Goal: Use online tool/utility: Utilize a website feature to perform a specific function

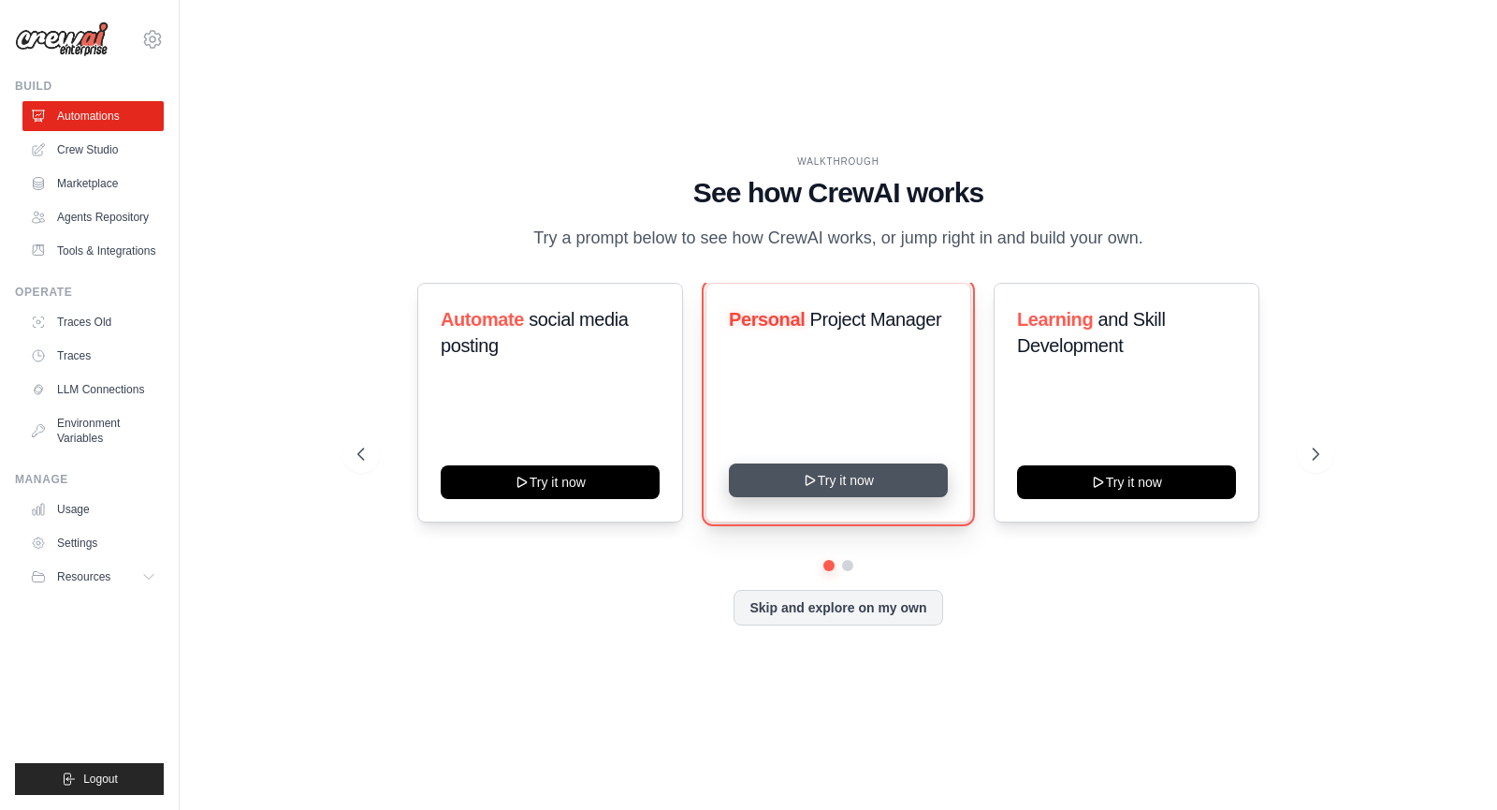
click at [813, 488] on button "Try it now" at bounding box center [838, 480] width 219 height 34
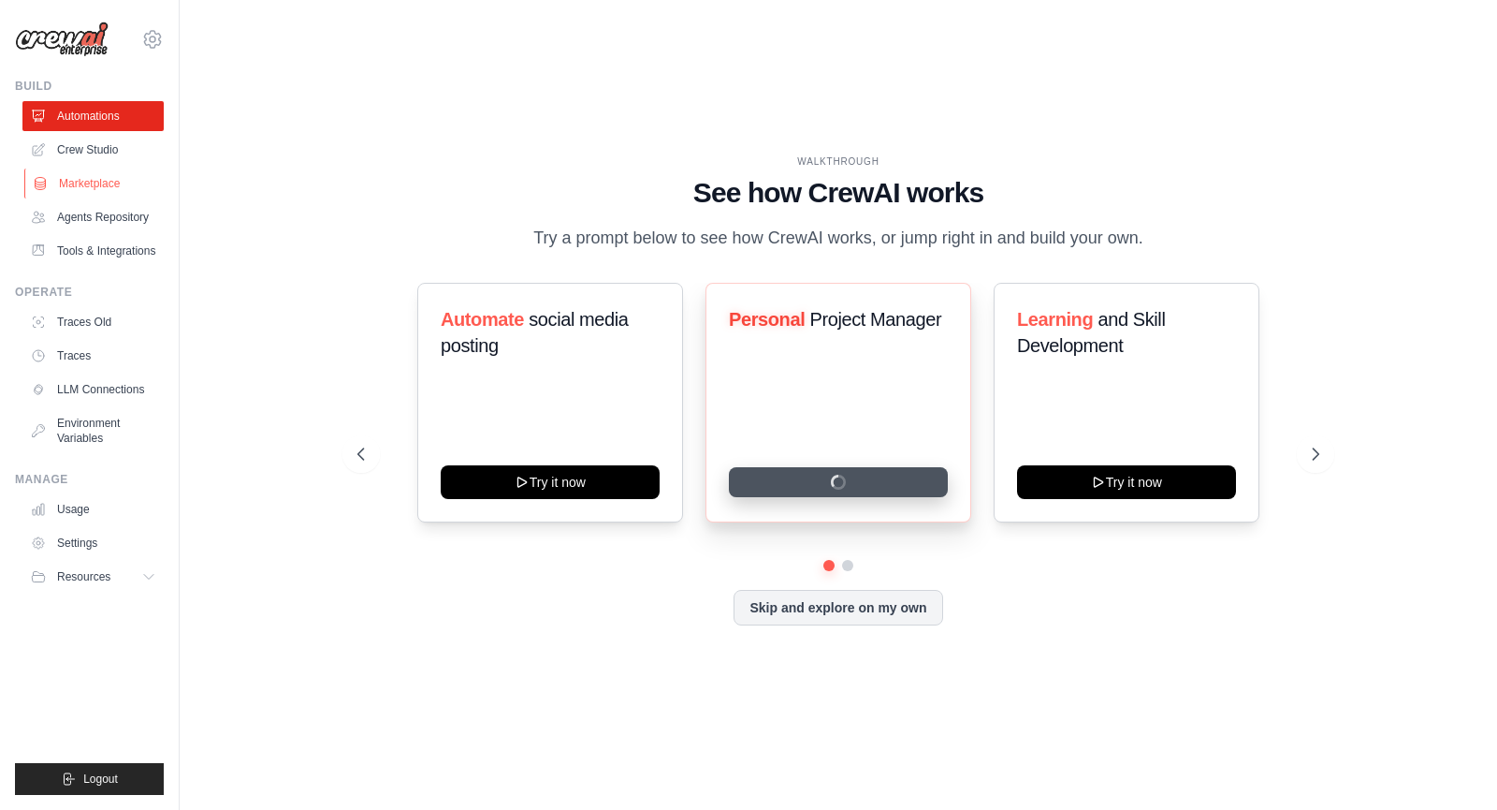
click at [95, 189] on link "Marketplace" at bounding box center [94, 183] width 141 height 30
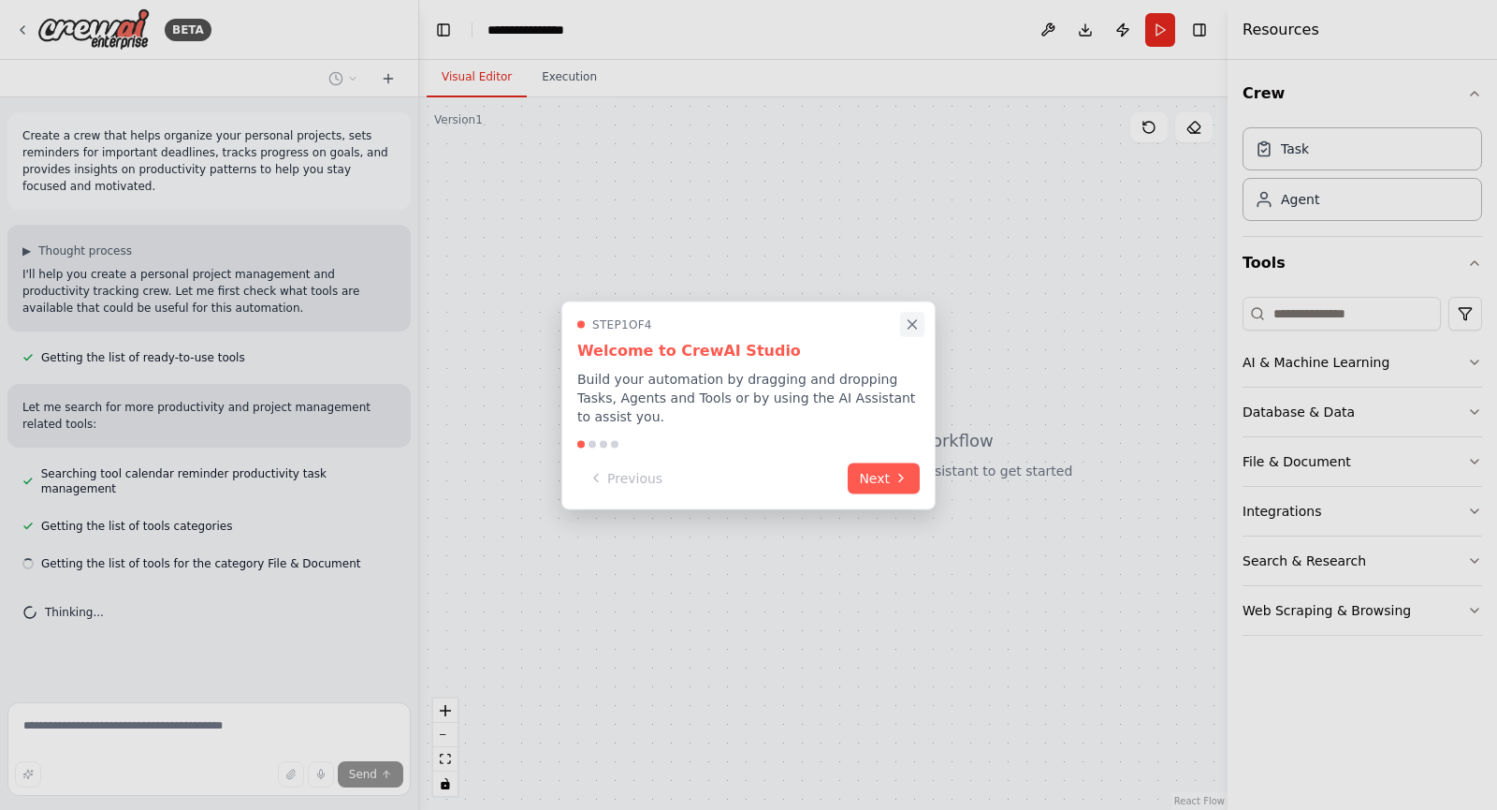
click at [906, 332] on icon "Close walkthrough" at bounding box center [912, 323] width 17 height 17
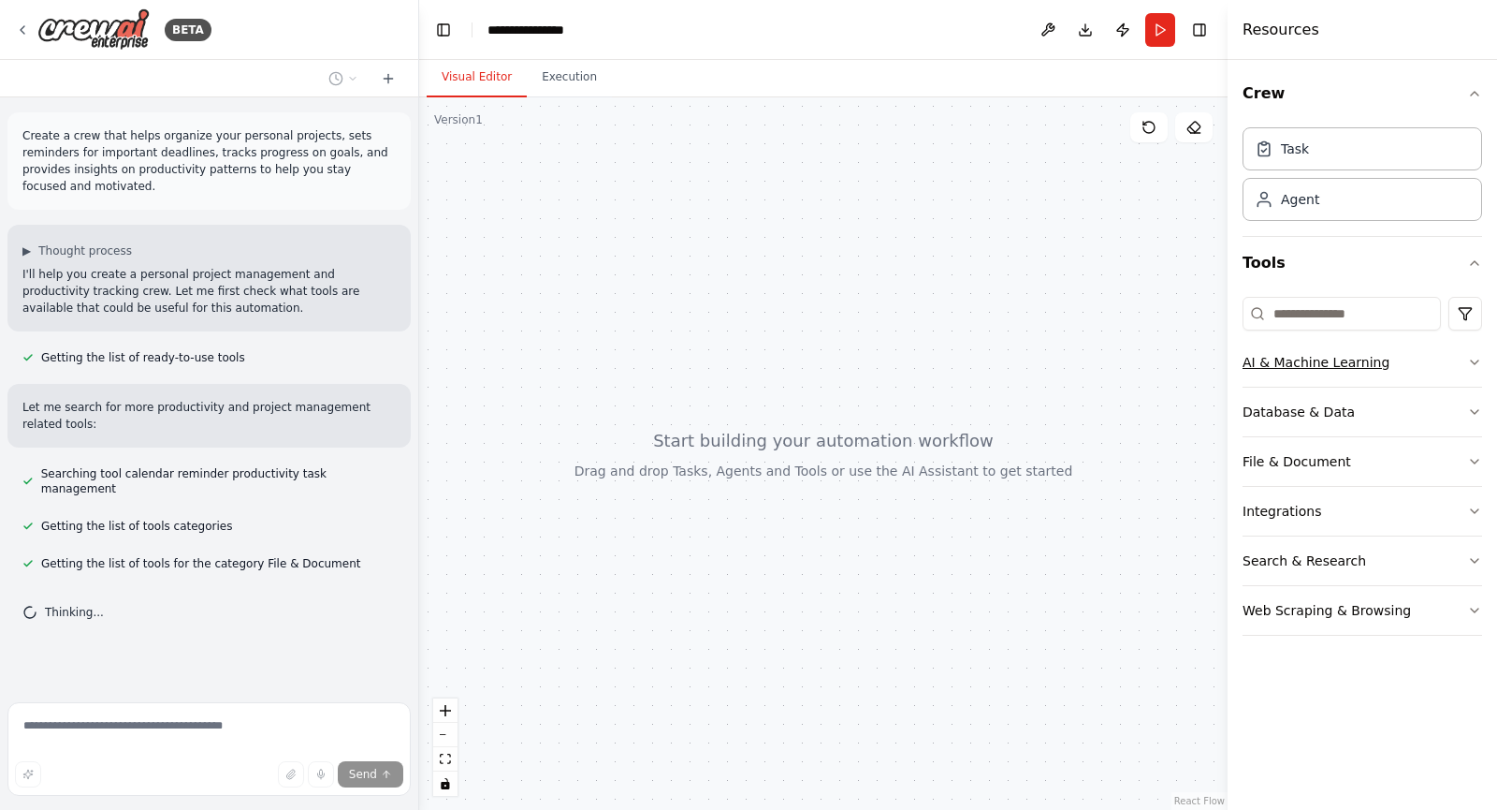
click at [1471, 360] on icon "button" at bounding box center [1474, 362] width 7 height 4
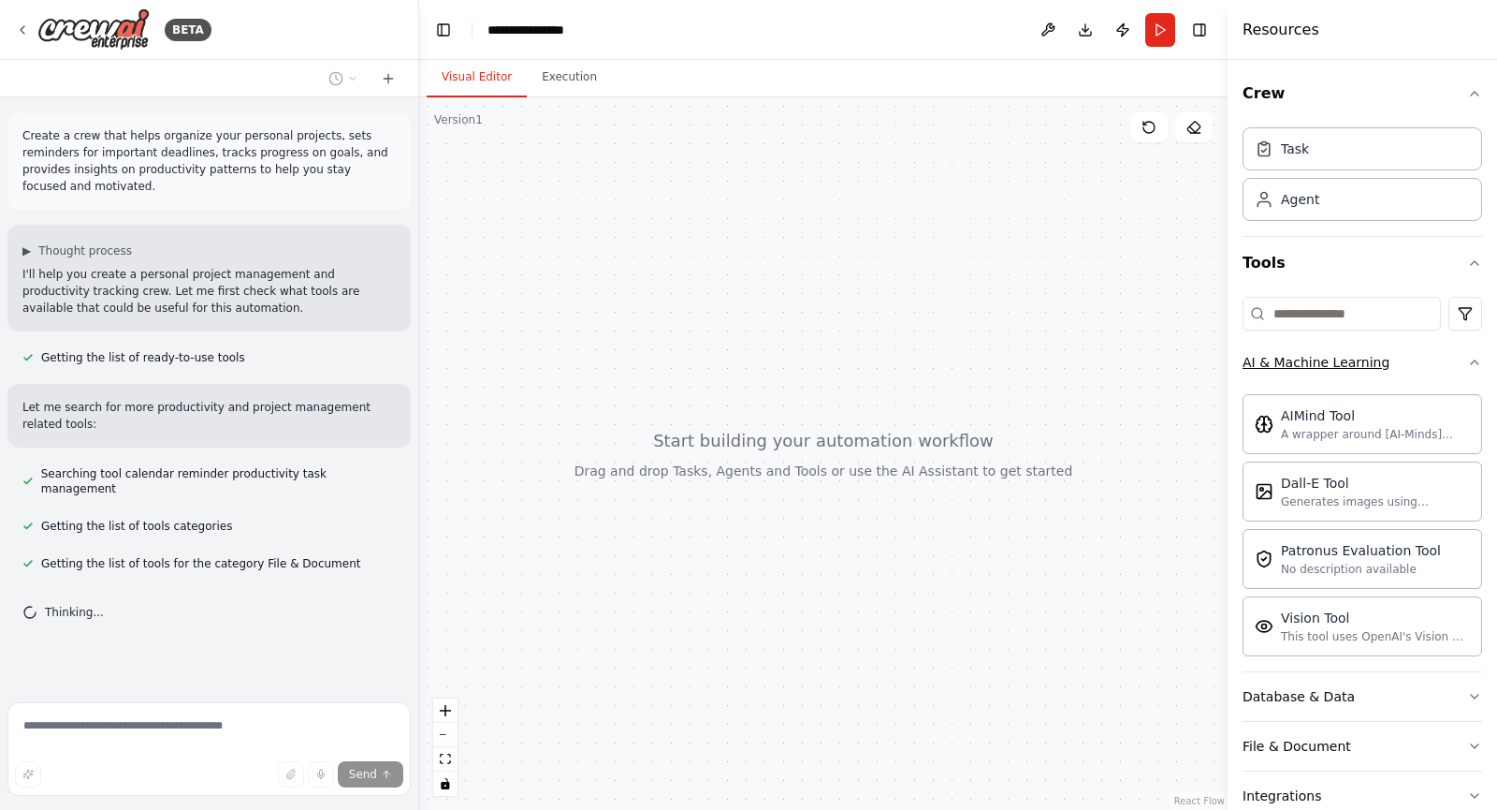
click at [1471, 360] on div "Crew Task Agent Tools AI & Machine Learning AIMind Tool A wrapper around [AI-Mi…" at bounding box center [1363, 435] width 270 height 750
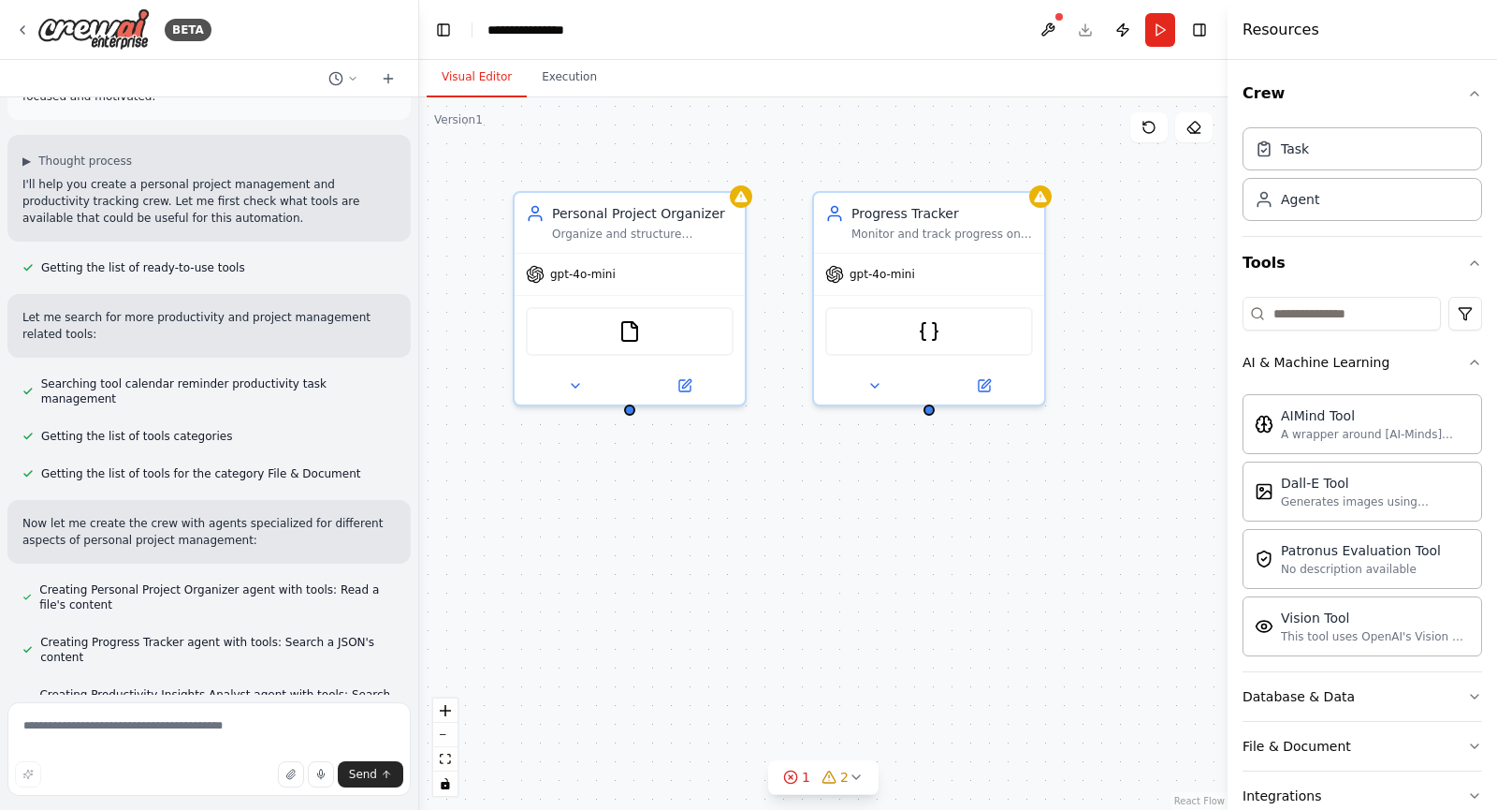
scroll to position [1482, 0]
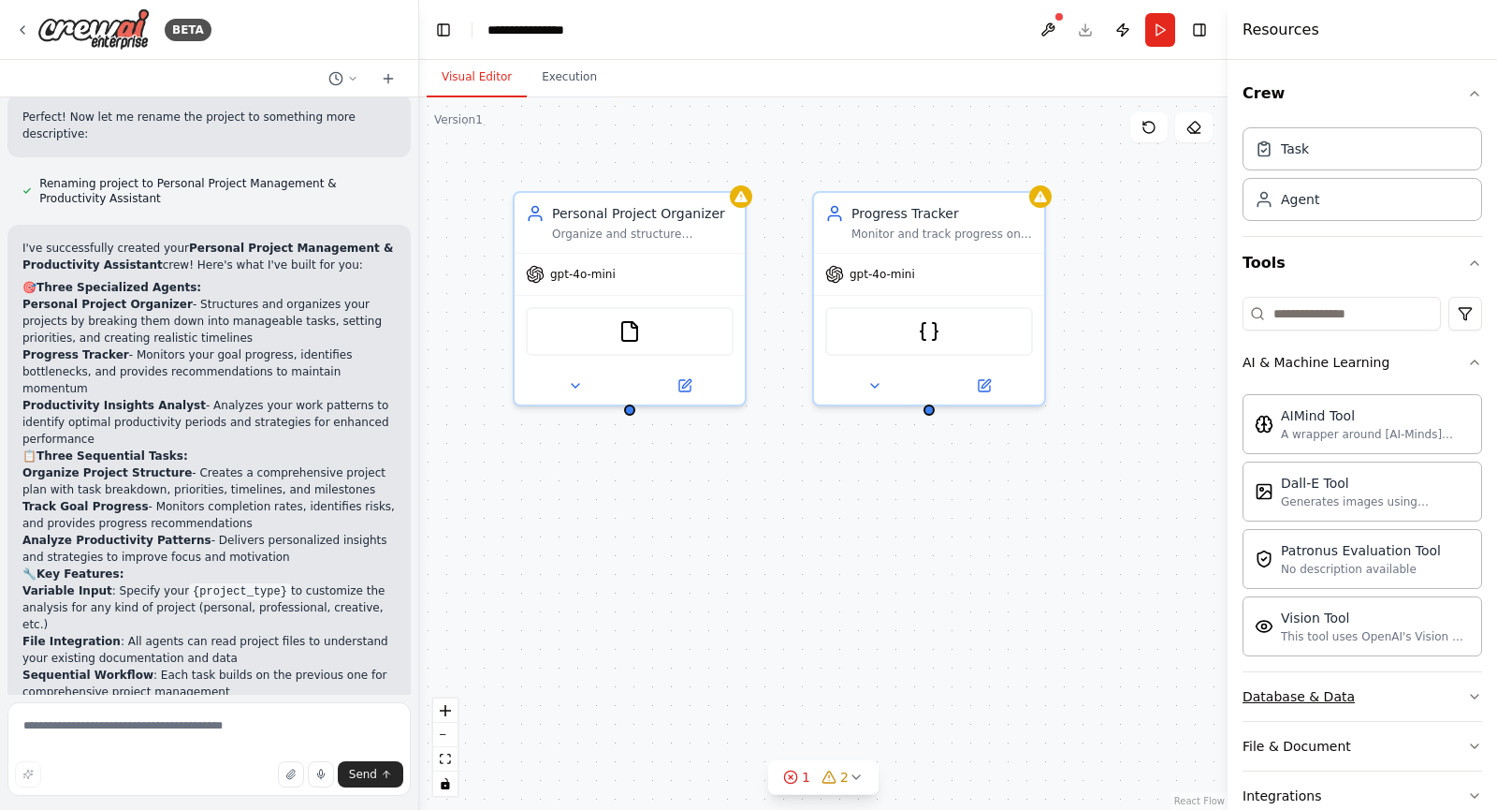
click at [1375, 701] on button "Database & Data" at bounding box center [1363, 696] width 240 height 49
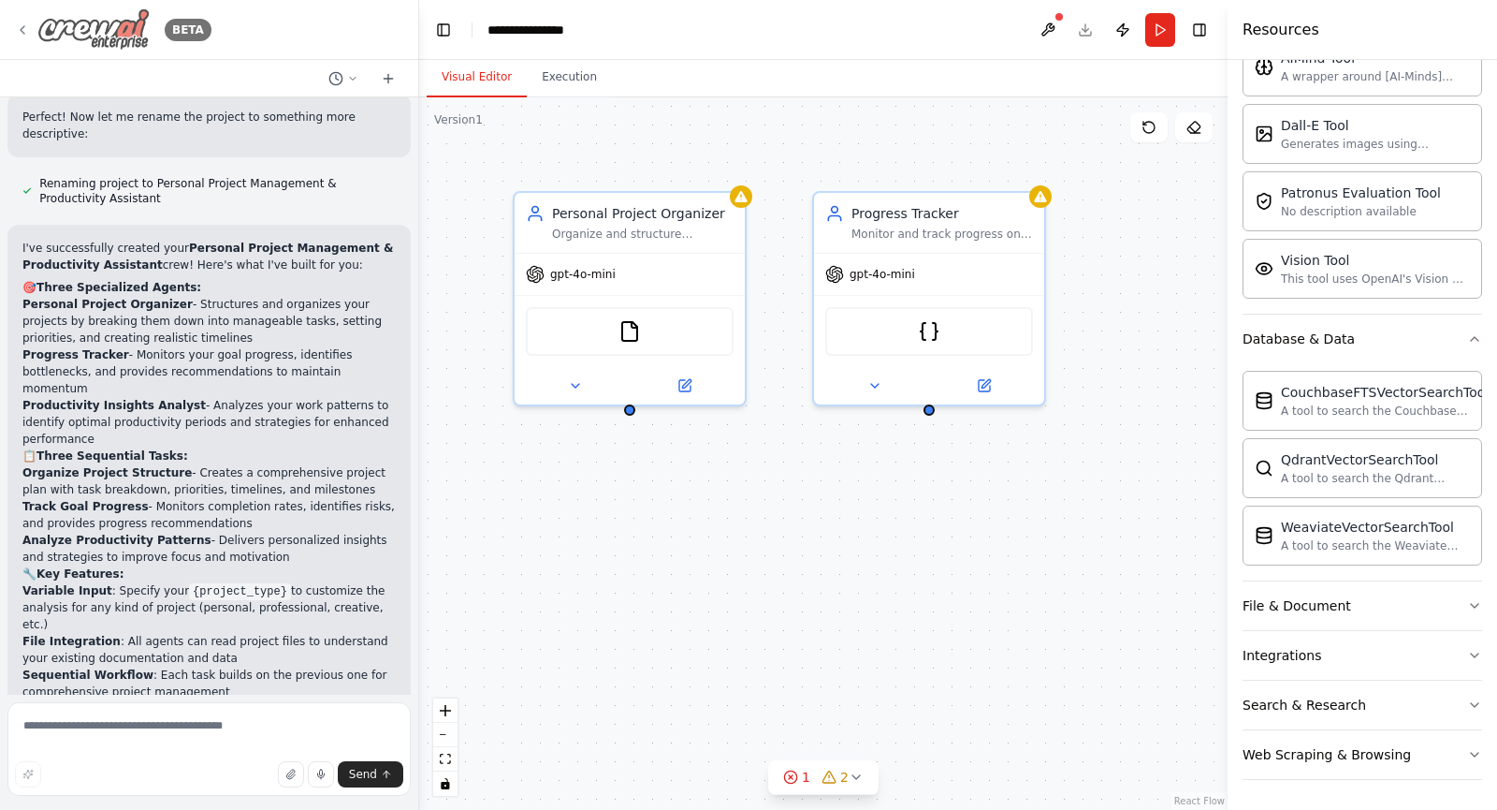
click at [18, 38] on div "BETA" at bounding box center [113, 29] width 197 height 42
